Goal: Information Seeking & Learning: Learn about a topic

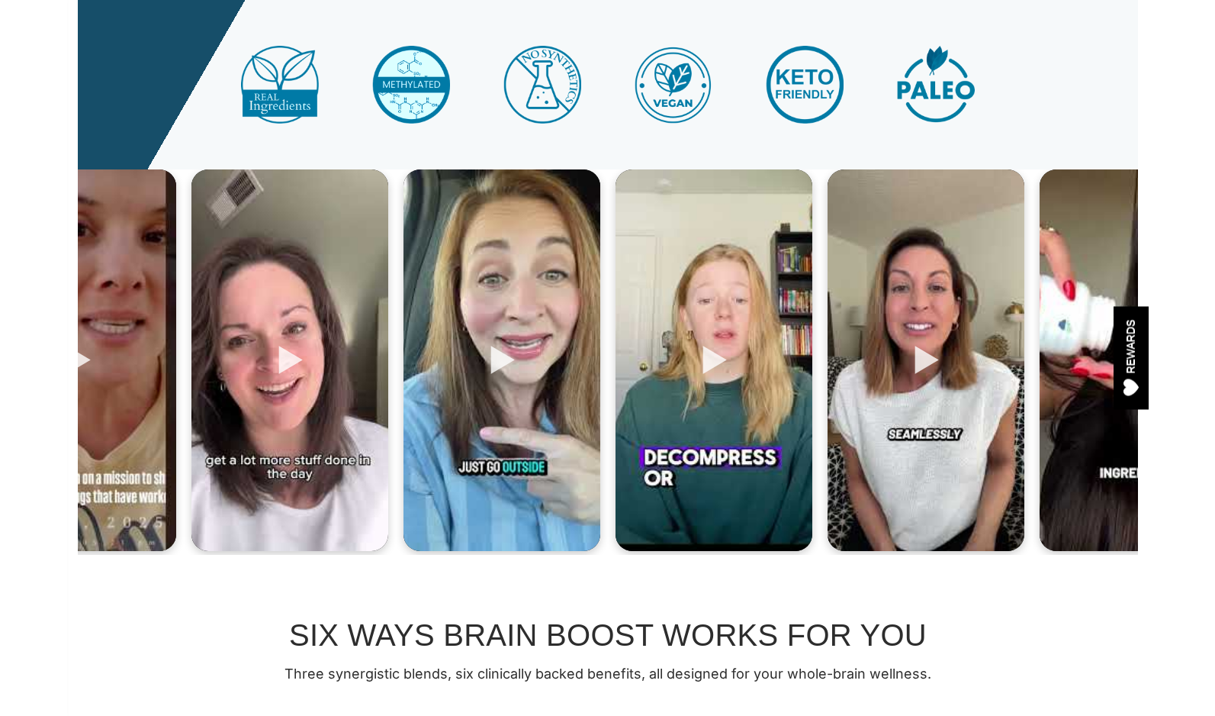
scroll to position [532, 0]
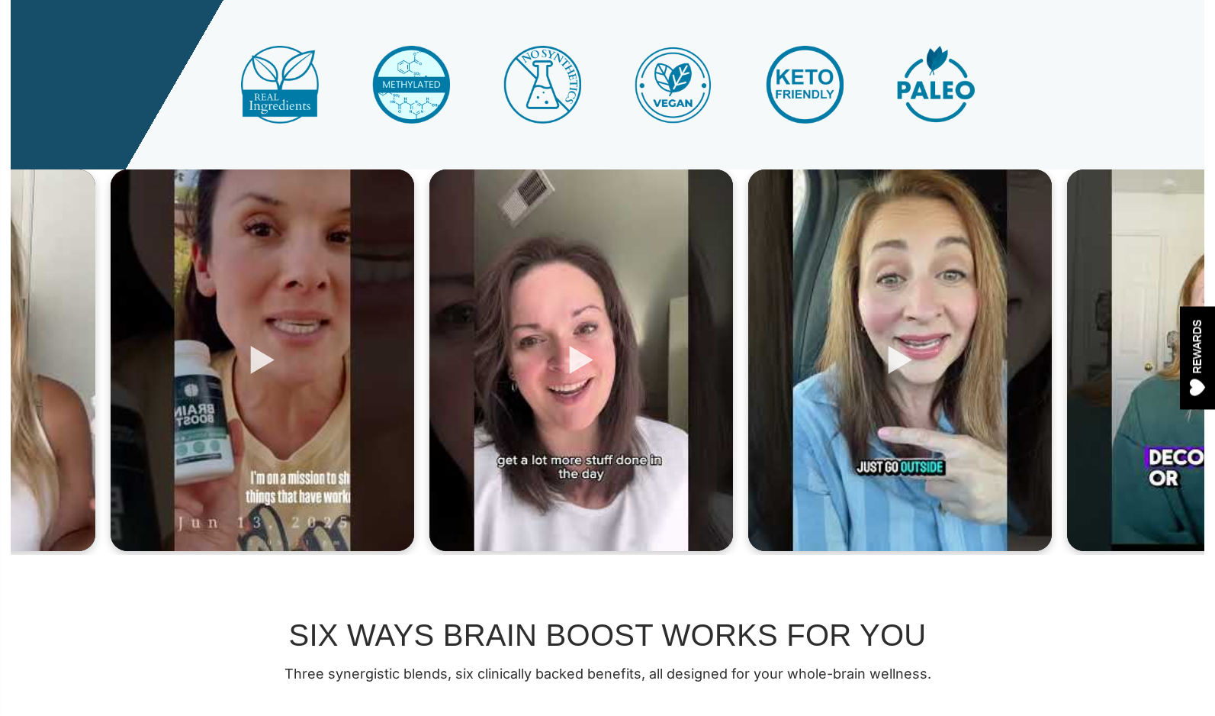
drag, startPoint x: 449, startPoint y: 443, endPoint x: 741, endPoint y: 445, distance: 292.2
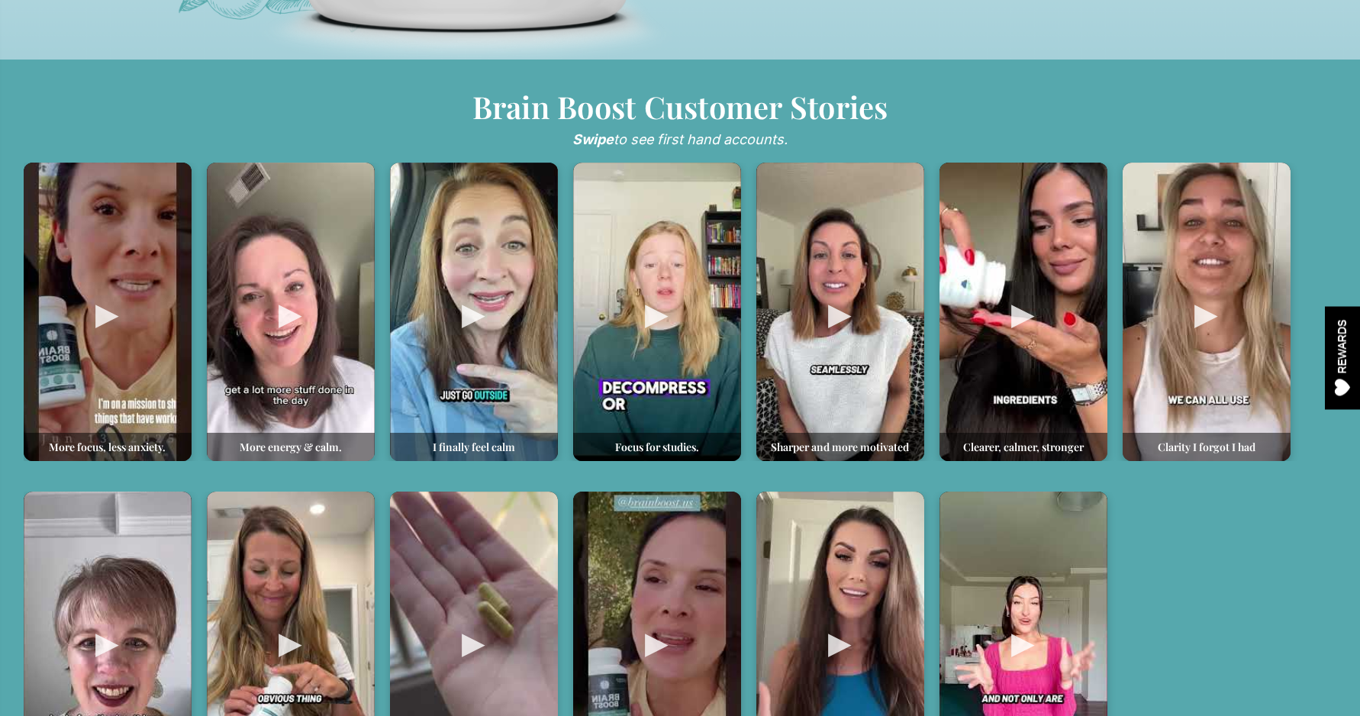
scroll to position [714, 0]
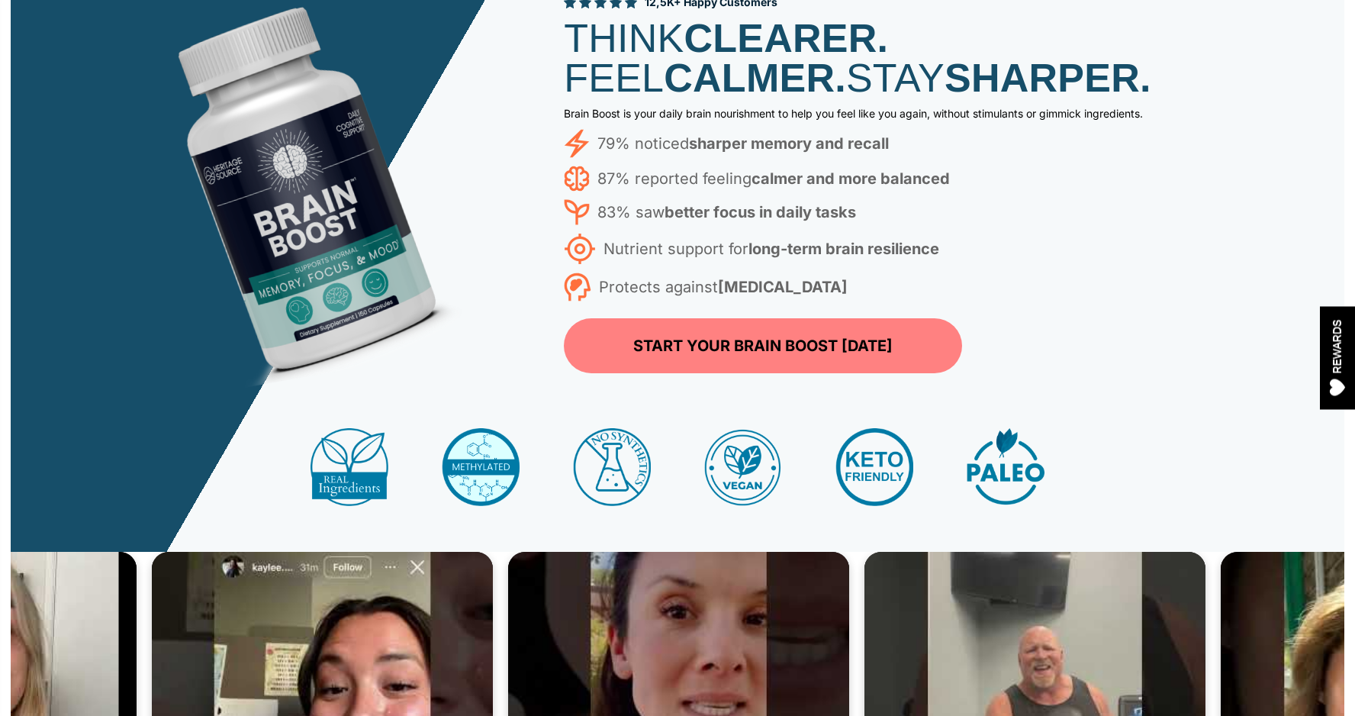
scroll to position [109, 0]
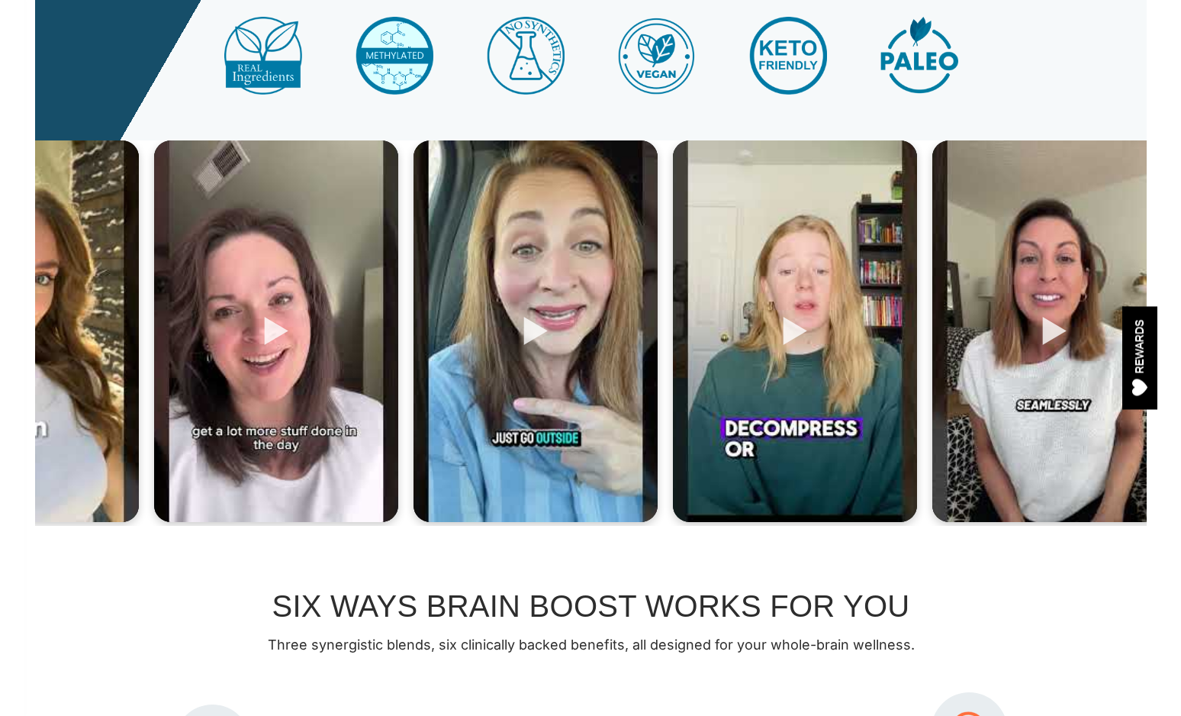
scroll to position [575, 0]
